Goal: Task Accomplishment & Management: Complete application form

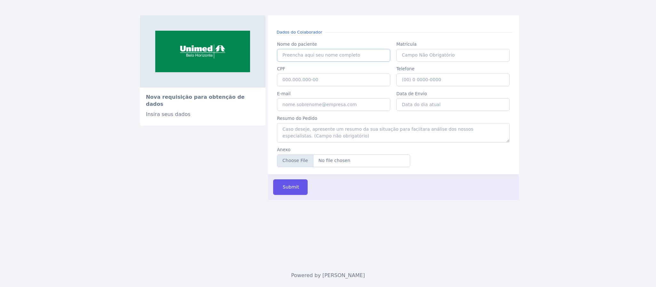
click at [317, 54] on input "Nome do paciente" at bounding box center [333, 55] width 113 height 13
paste input "ADENILSON [PERSON_NAME] DOS [PERSON_NAME]"
type input "ADENILSON [PERSON_NAME] DOS [PERSON_NAME]"
paste input "040.292.426-69"
type input "040.292.426-69"
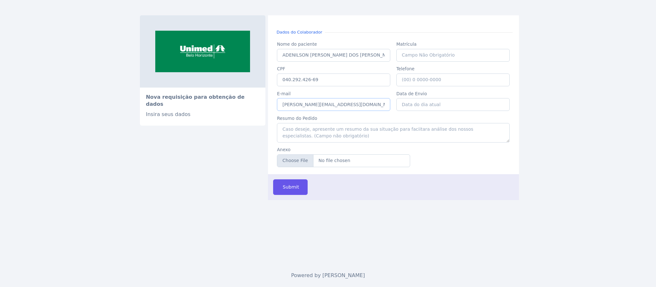
type input "[PERSON_NAME][EMAIL_ADDRESS][DOMAIN_NAME]"
click at [470, 104] on input "Data de Envio" at bounding box center [452, 104] width 113 height 13
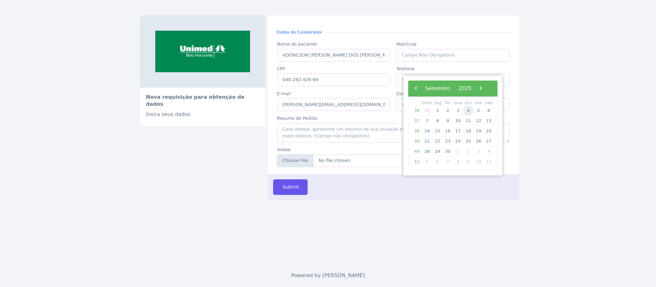
click at [466, 110] on span "4" at bounding box center [468, 111] width 10 height 10
type input "[DATE]"
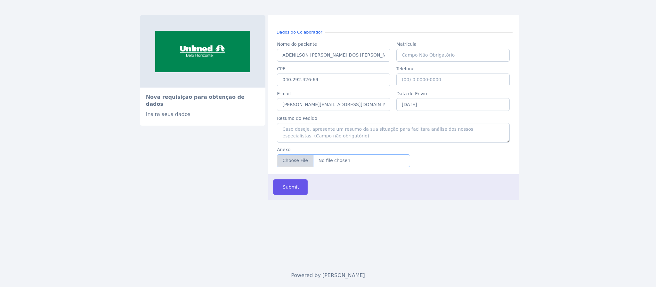
click at [314, 167] on input "Anexo" at bounding box center [343, 161] width 133 height 13
type input "C:\fakepath\Adenilson 2.pdf"
click at [296, 193] on button "Submit" at bounding box center [290, 188] width 35 height 16
click at [329, 60] on input "Nome do paciente" at bounding box center [333, 55] width 113 height 13
paste input "040.292.426-69"
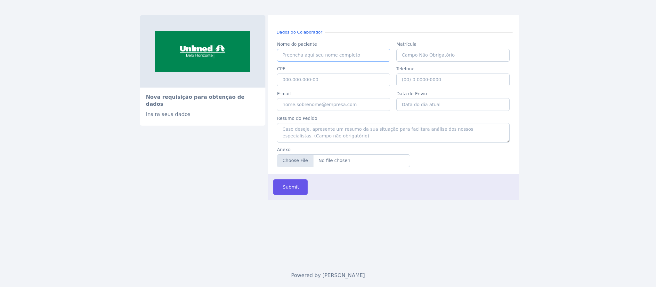
type input "040.292.426-69"
click at [299, 83] on input "CPF" at bounding box center [333, 80] width 113 height 13
paste input "040.292.426-69"
type input "040.292.426-69"
click at [298, 55] on input "Nome do paciente" at bounding box center [333, 55] width 113 height 13
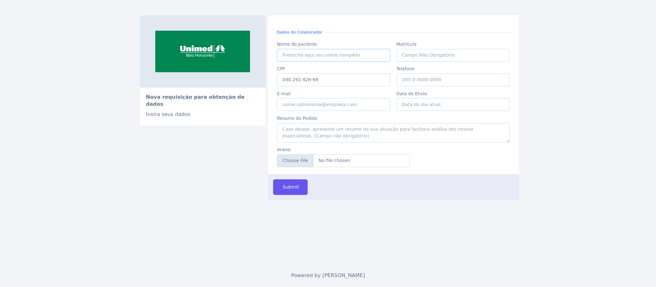
paste input "ADENILSON [PERSON_NAME] DOS [PERSON_NAME]"
type input "ADENILSON [PERSON_NAME] DOS [PERSON_NAME]"
type input "[PHONE_NUMBER]"
type input "[PERSON_NAME][EMAIL_ADDRESS][DOMAIN_NAME]"
click at [443, 105] on input "Data de Envio" at bounding box center [452, 104] width 113 height 13
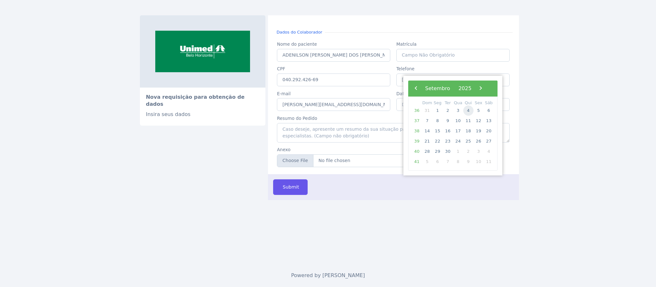
click at [466, 111] on span "4" at bounding box center [468, 111] width 10 height 10
type input "[DATE]"
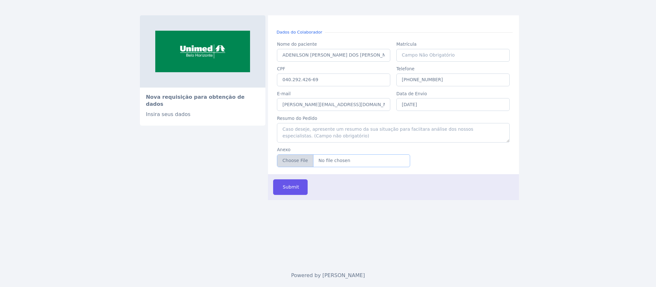
click at [309, 167] on input "Anexo" at bounding box center [343, 161] width 133 height 13
type input "C:\fakepath\Adenilson 2.pdf"
click at [279, 192] on button "Submit" at bounding box center [290, 188] width 35 height 16
